Goal: Find specific page/section: Find specific page/section

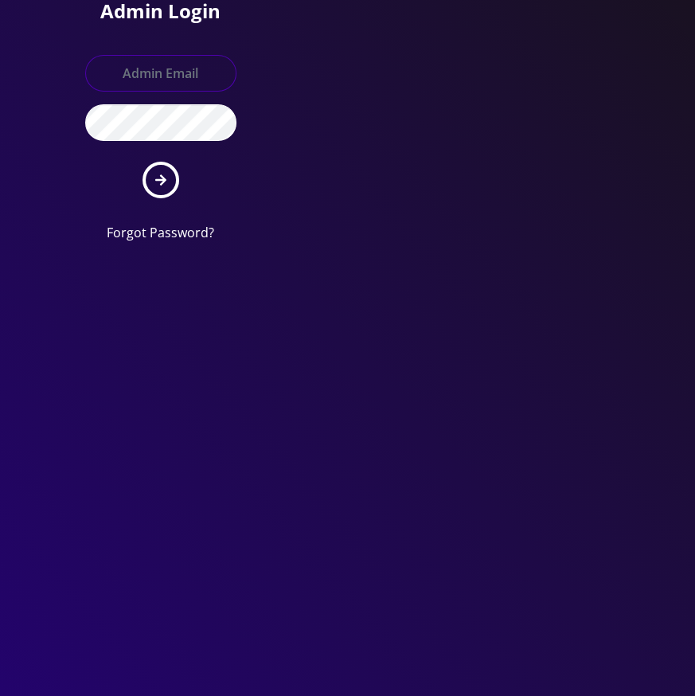
type input "tyriek@teltik.com"
click at [187, 175] on form "tyriek@teltik.com Forgot Password?" at bounding box center [160, 148] width 151 height 187
click at [171, 177] on button "submit" at bounding box center [160, 180] width 37 height 37
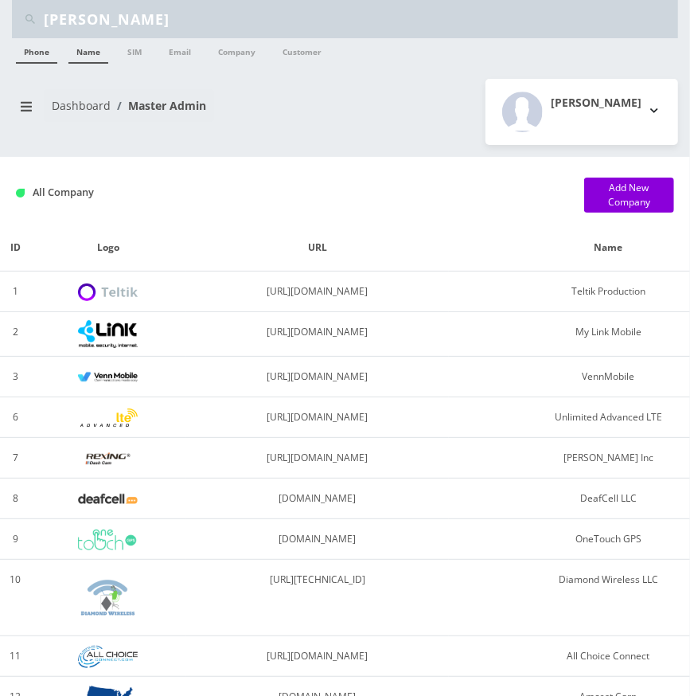
click at [83, 53] on link "Name" at bounding box center [88, 50] width 40 height 25
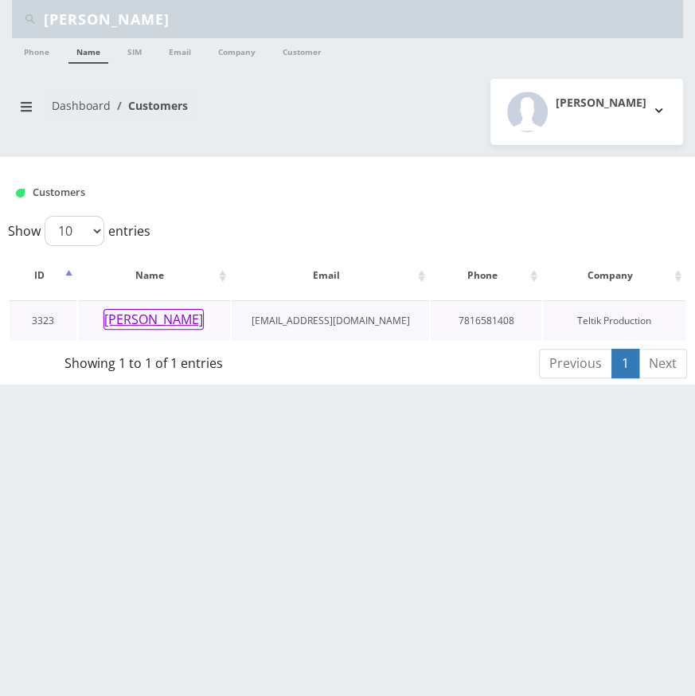
click at [156, 312] on button "[PERSON_NAME]" at bounding box center [153, 319] width 100 height 21
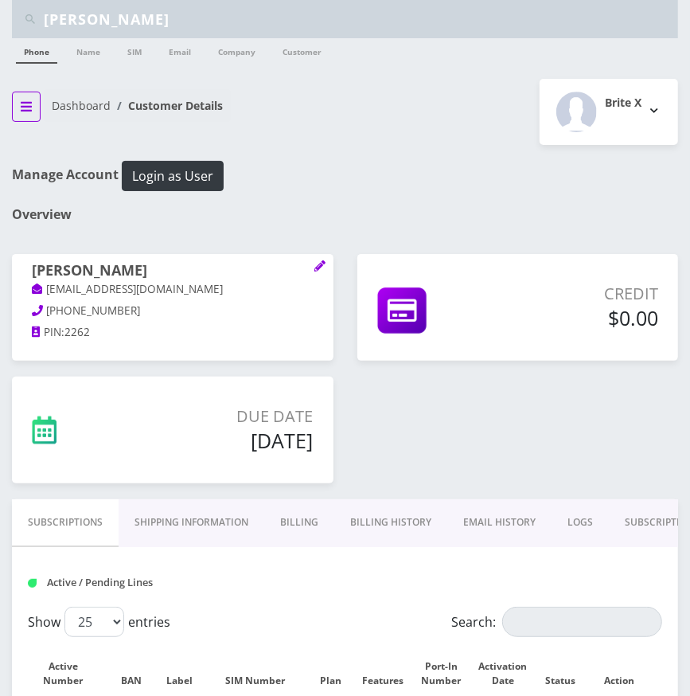
click at [22, 95] on button "breadcrumb" at bounding box center [26, 107] width 29 height 30
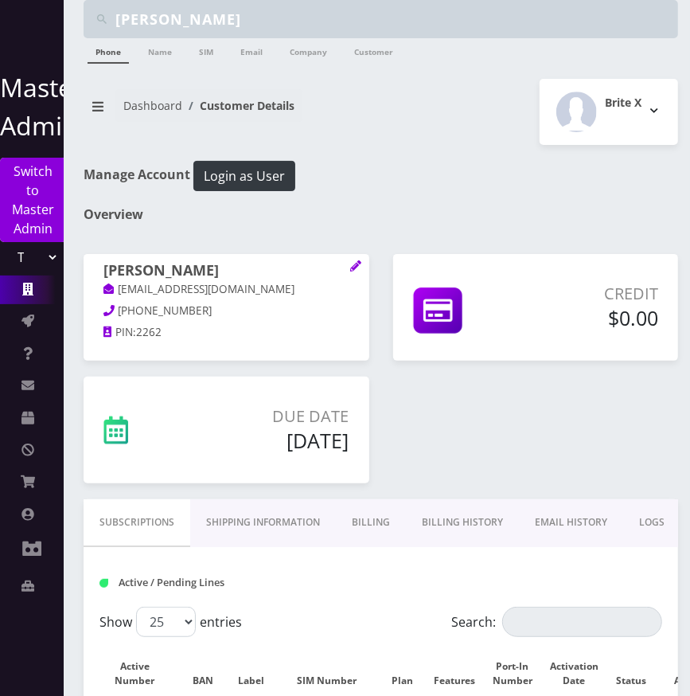
click at [38, 292] on link "Companies" at bounding box center [32, 289] width 64 height 29
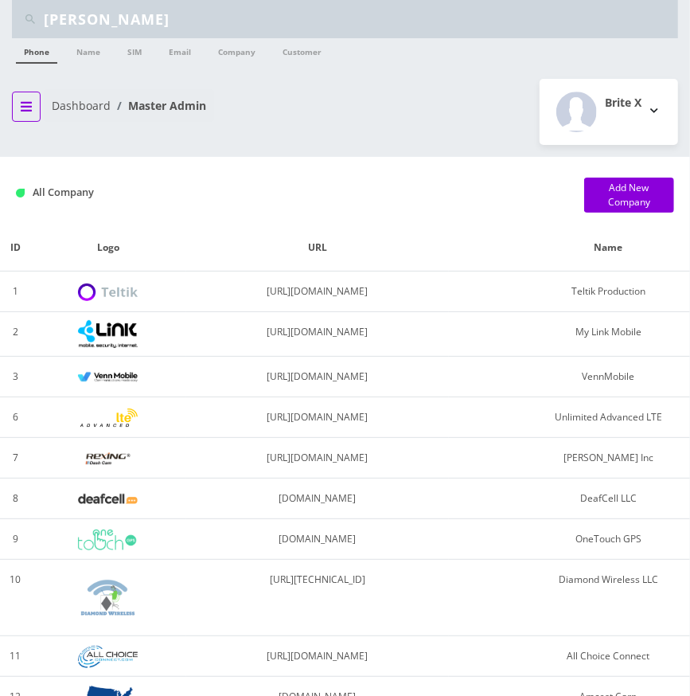
click at [28, 106] on icon "breadcrumb" at bounding box center [26, 107] width 11 height 10
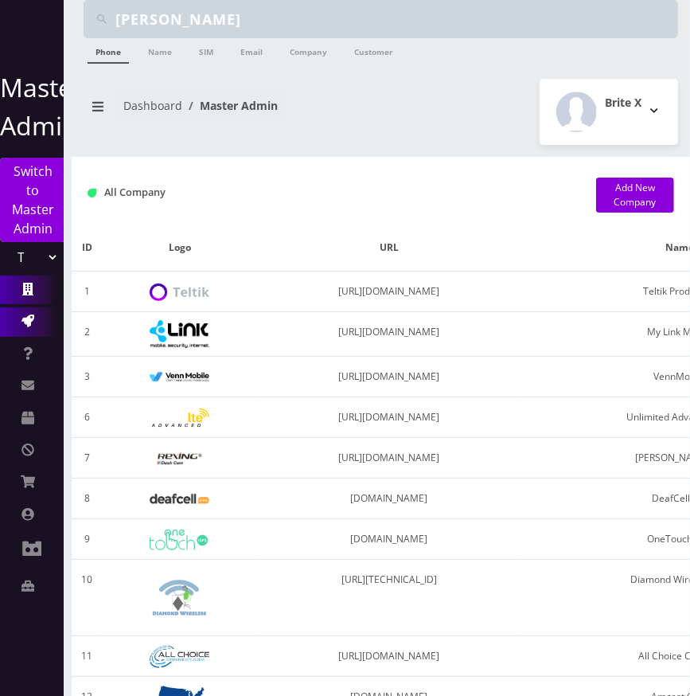
click at [33, 313] on link "Action Queues" at bounding box center [32, 321] width 64 height 29
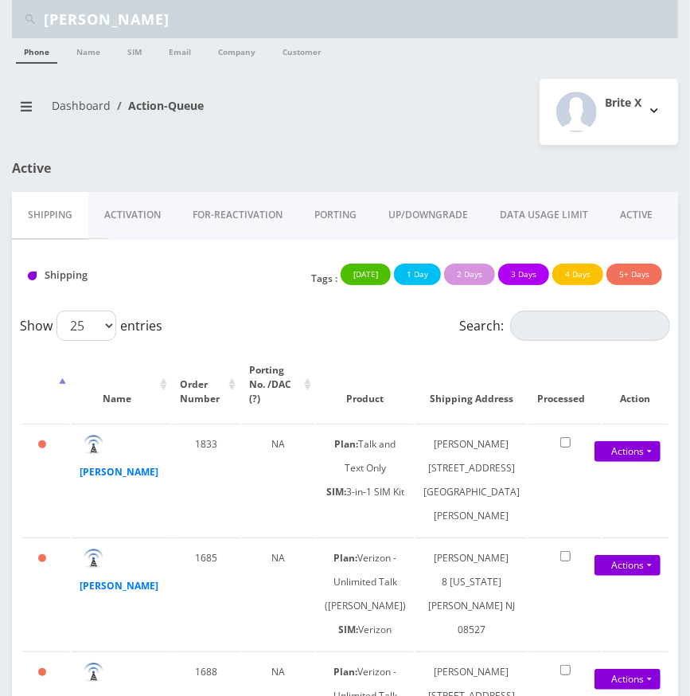
click at [144, 212] on link "Activation" at bounding box center [132, 215] width 88 height 46
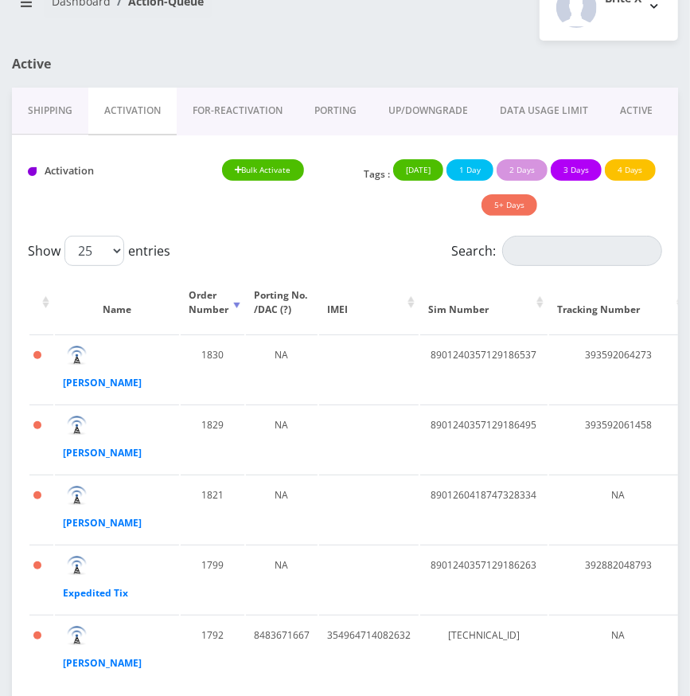
scroll to position [144, 0]
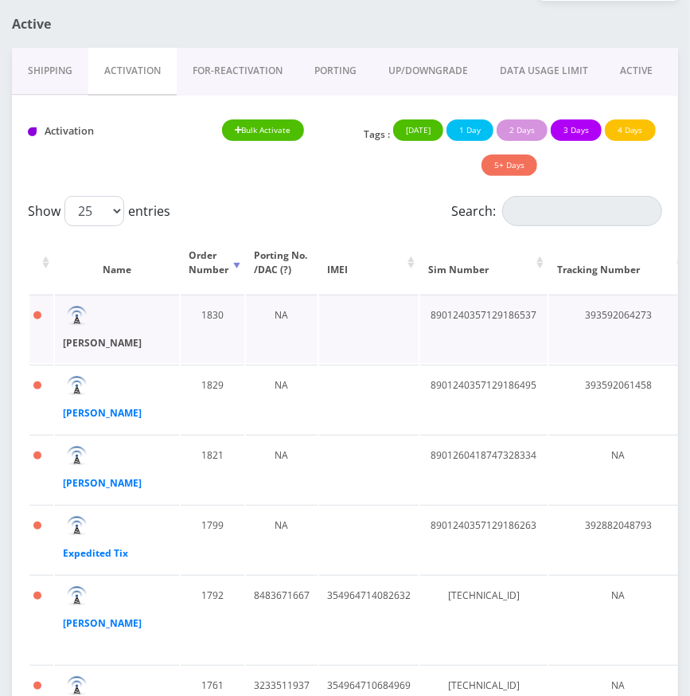
click at [85, 337] on strong "[PERSON_NAME]" at bounding box center [102, 343] width 79 height 14
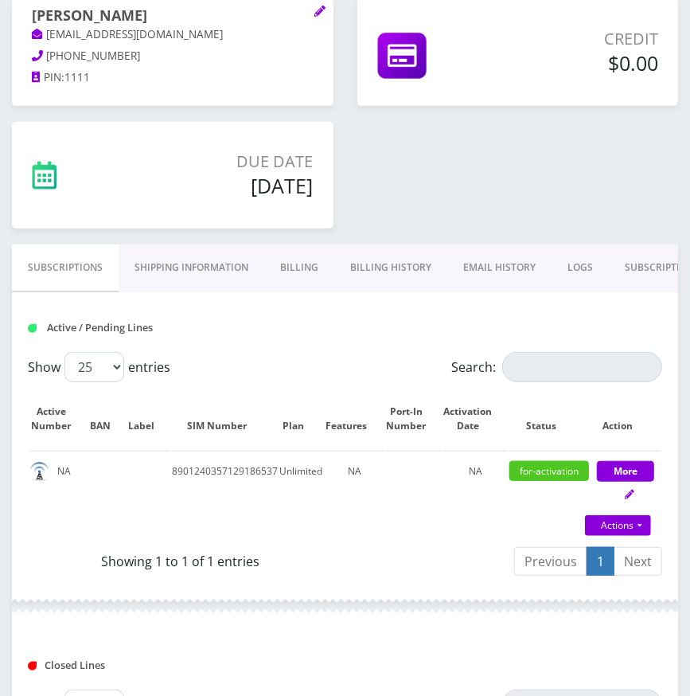
scroll to position [216, 0]
